Goal: Information Seeking & Learning: Learn about a topic

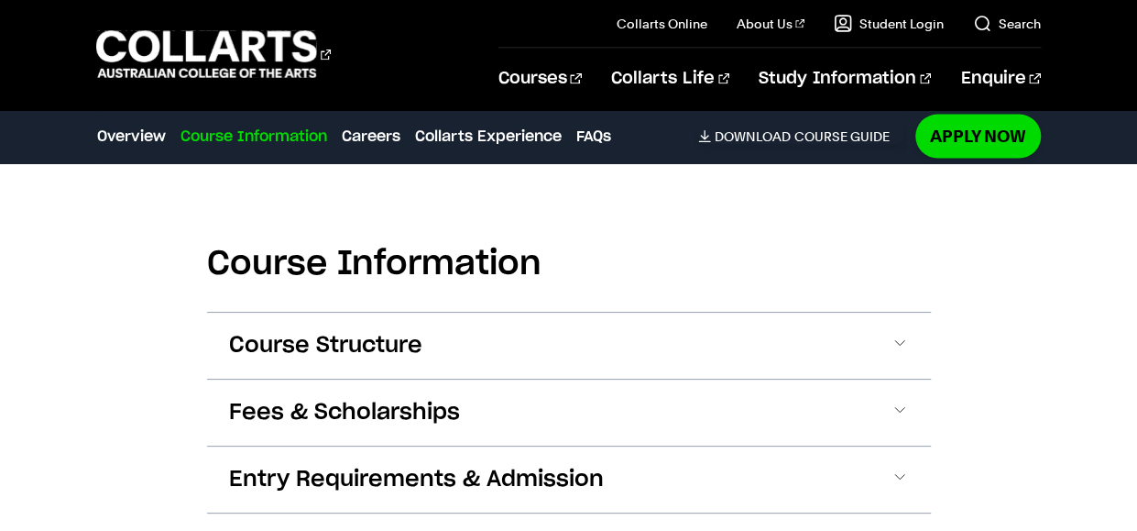
scroll to position [1833, 0]
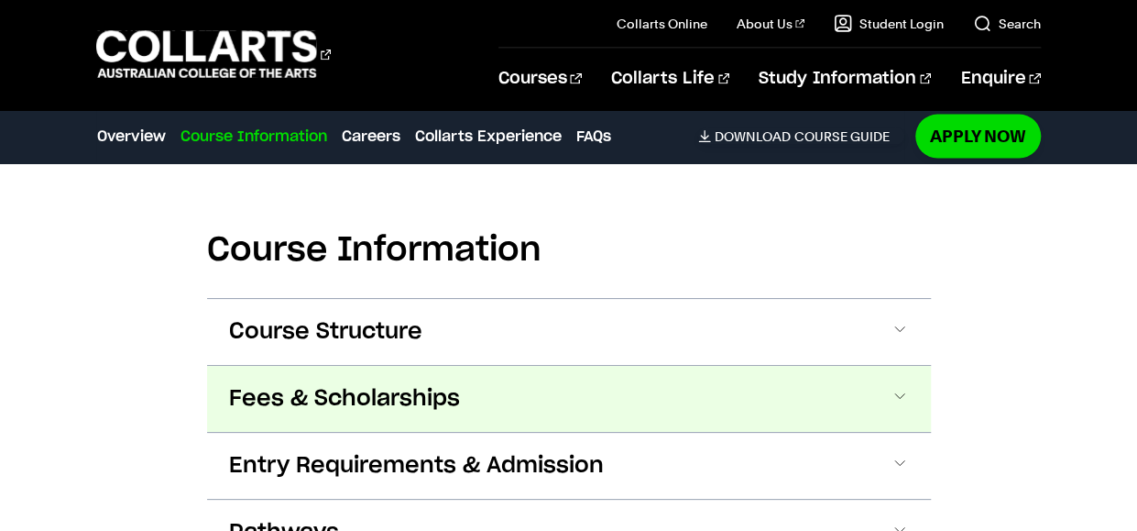
click at [737, 366] on button "Fees & Scholarships" at bounding box center [569, 399] width 724 height 66
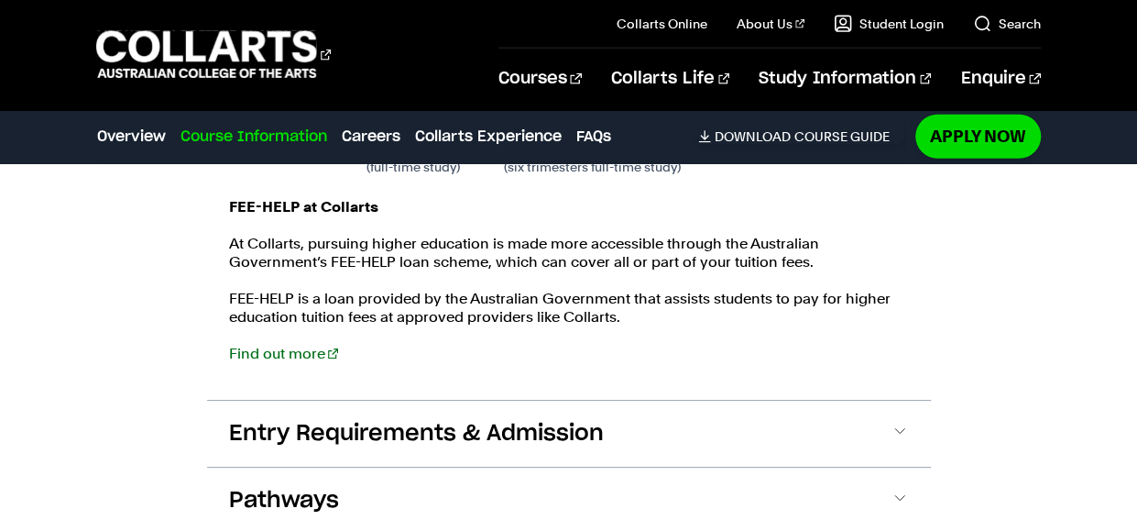
scroll to position [2290, 0]
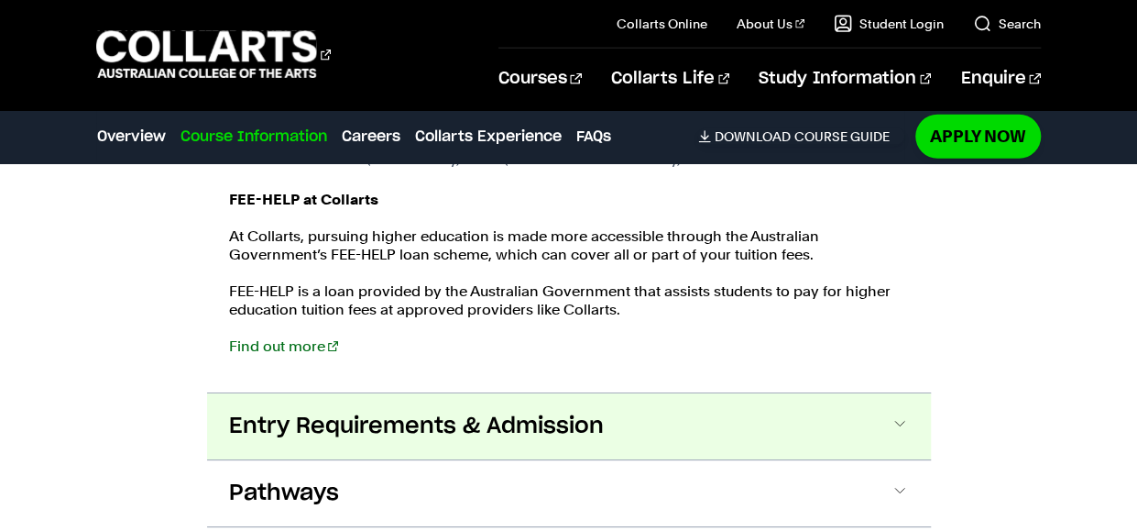
click at [499, 411] on span "Entry Requirements & Admission" at bounding box center [416, 425] width 375 height 29
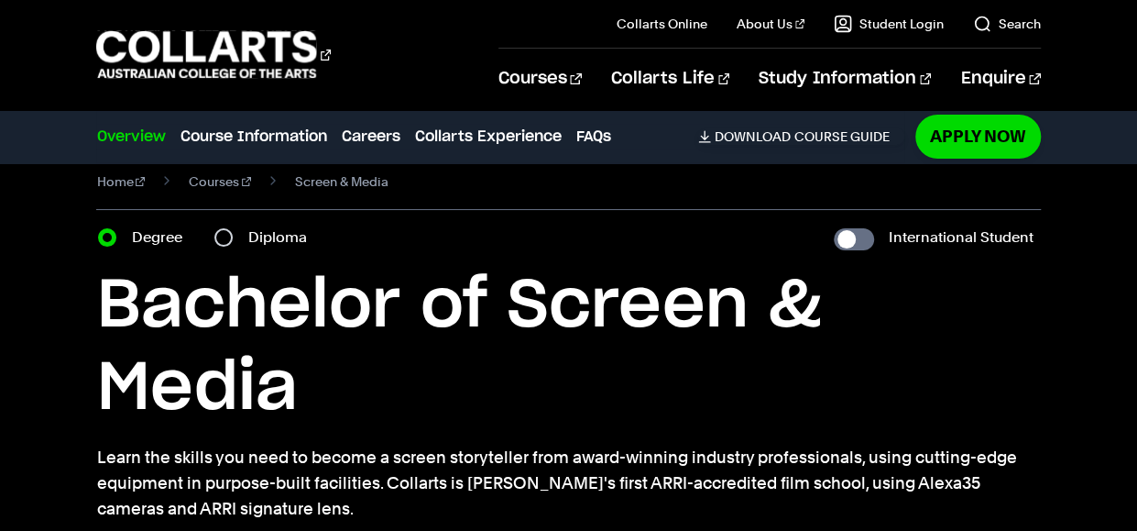
scroll to position [0, 0]
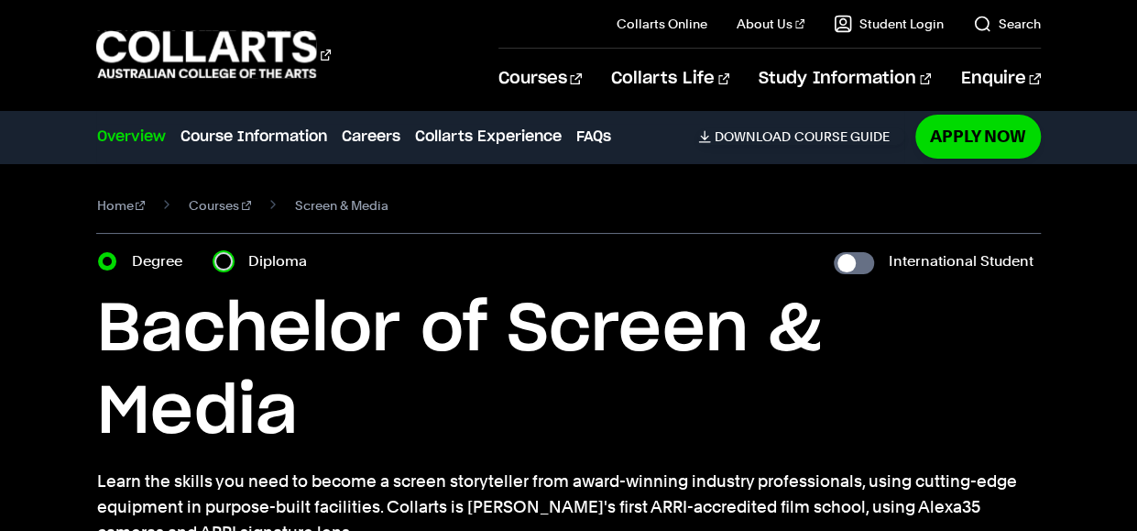
click at [225, 263] on input "Diploma" at bounding box center [223, 261] width 18 height 18
radio input "true"
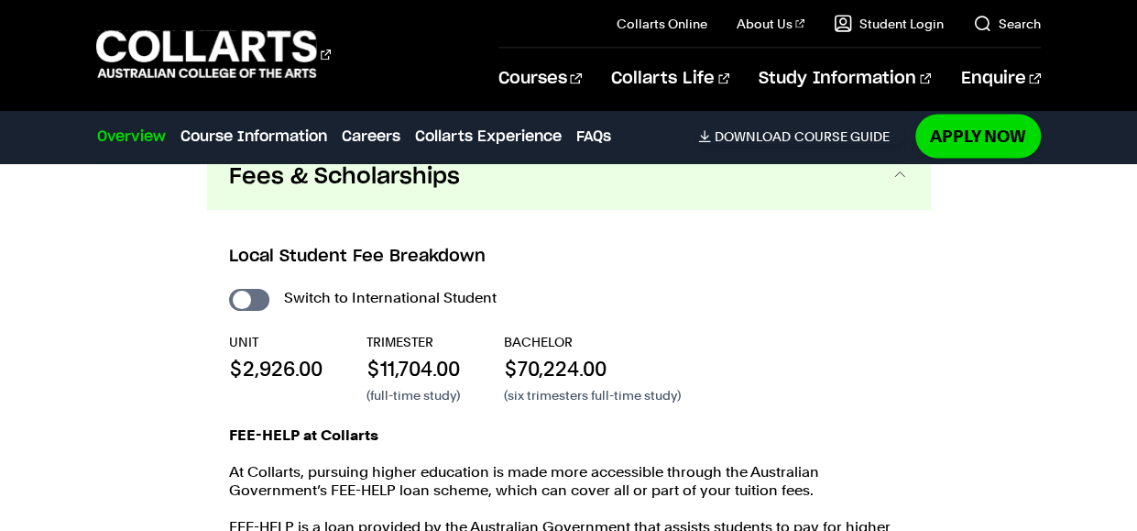
scroll to position [1985, 0]
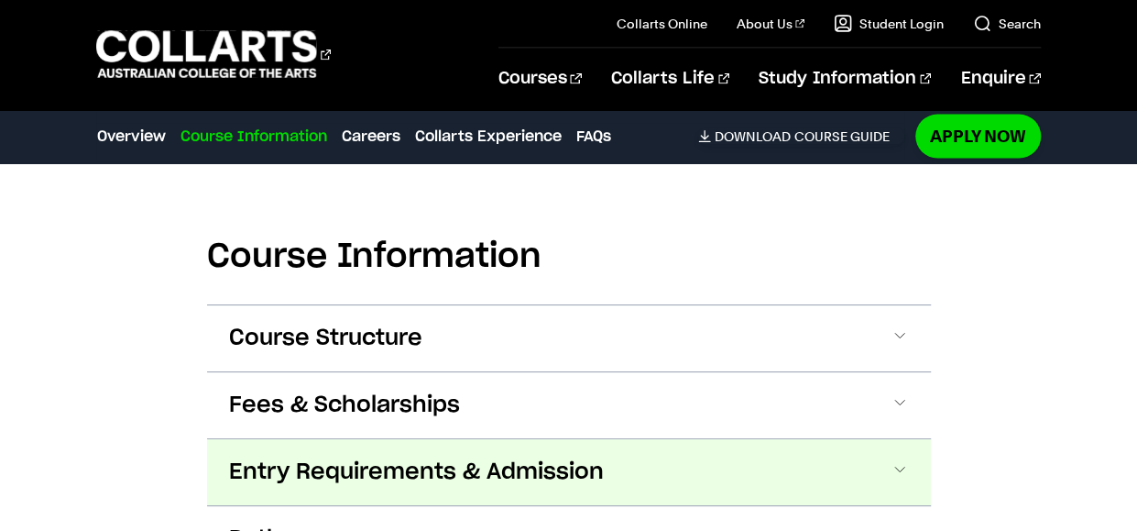
scroll to position [1833, 0]
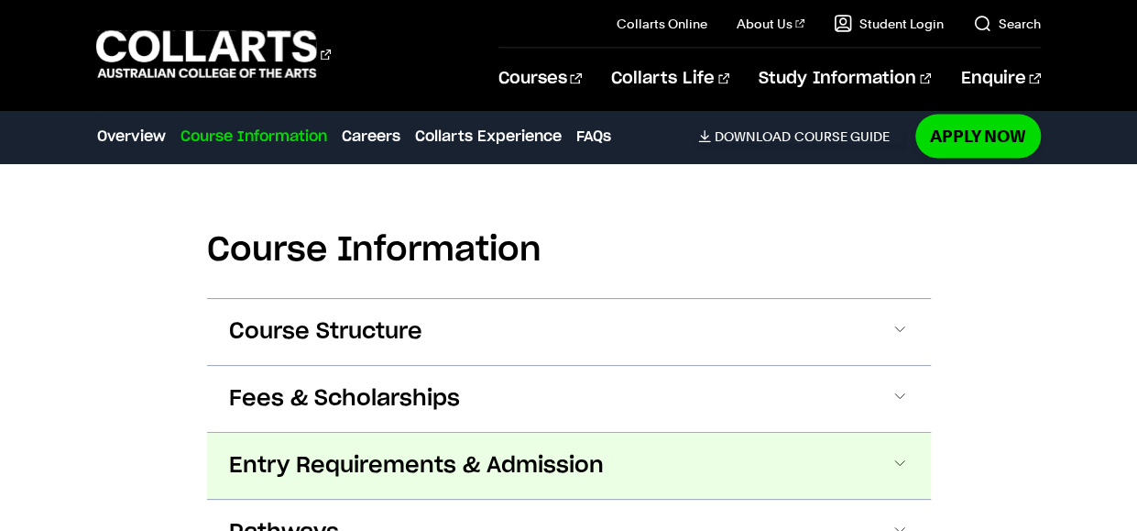
click at [728, 432] on button "Entry Requirements & Admission" at bounding box center [569, 465] width 724 height 66
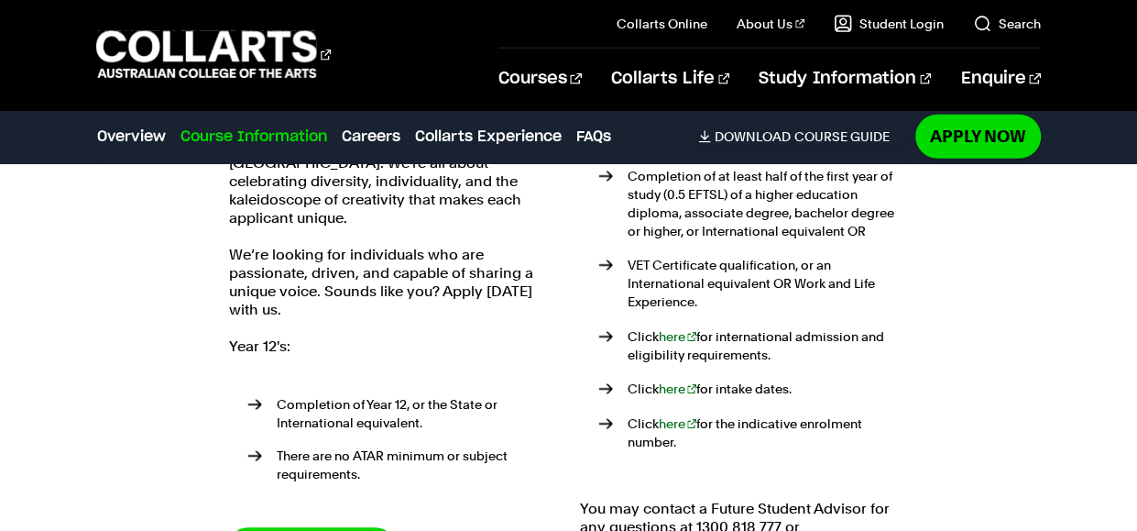
scroll to position [2265, 0]
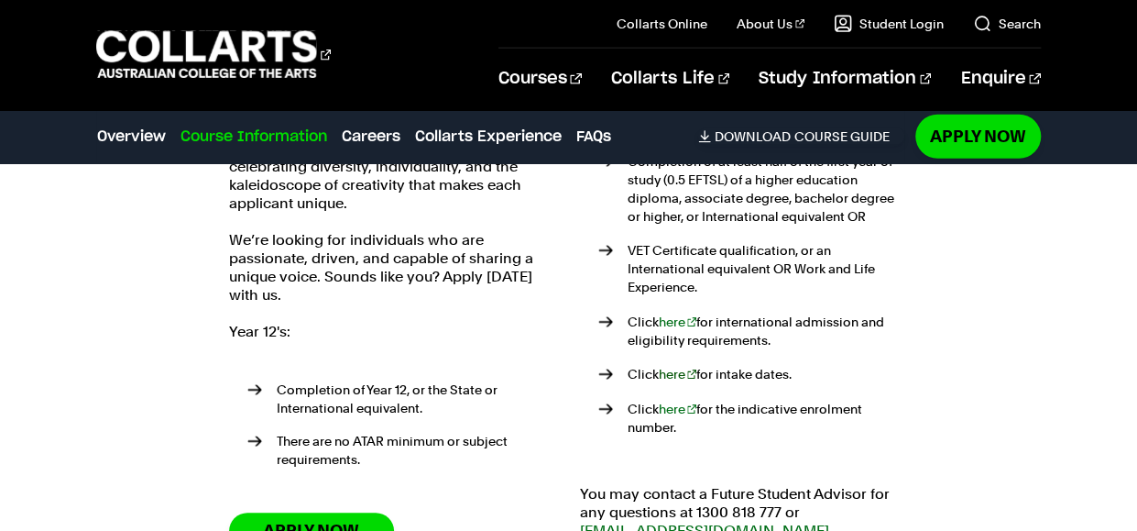
click at [673, 367] on link "here" at bounding box center [678, 374] width 38 height 15
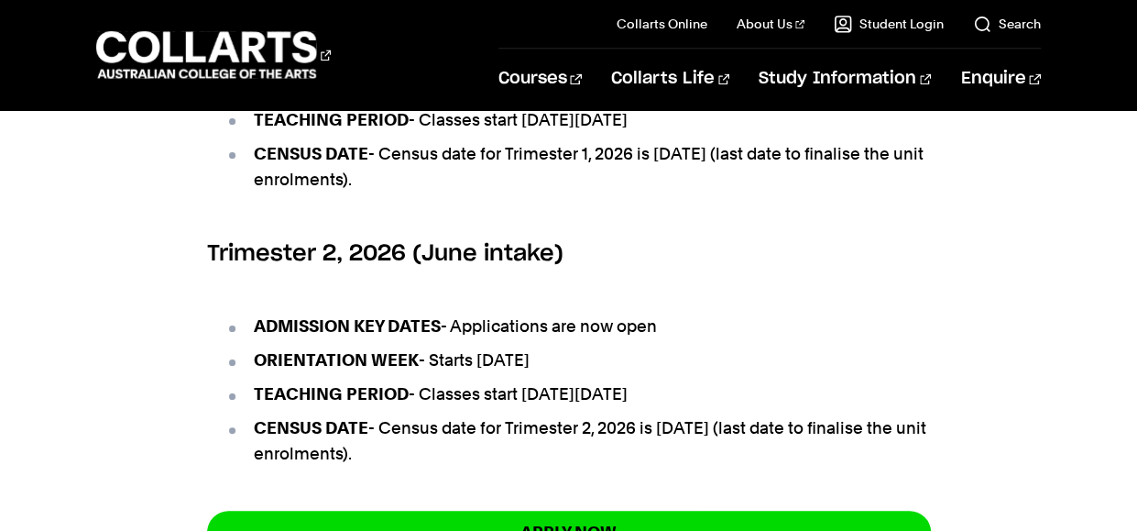
scroll to position [1283, 0]
